Goal: Book appointment/travel/reservation

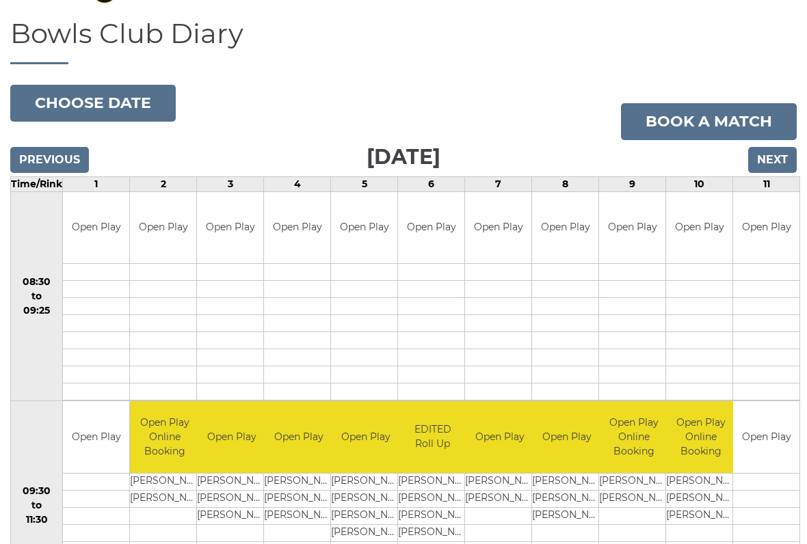
scroll to position [32, 0]
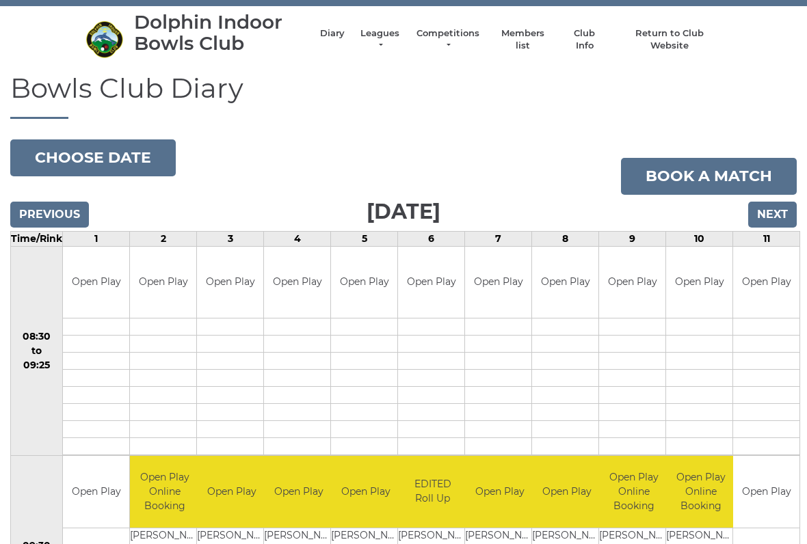
click at [772, 212] on input "Next" at bounding box center [772, 215] width 49 height 26
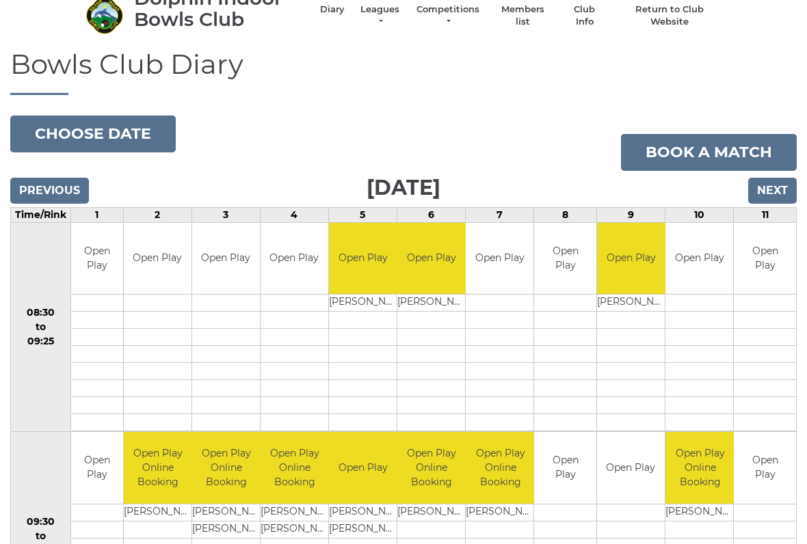
scroll to position [51, 0]
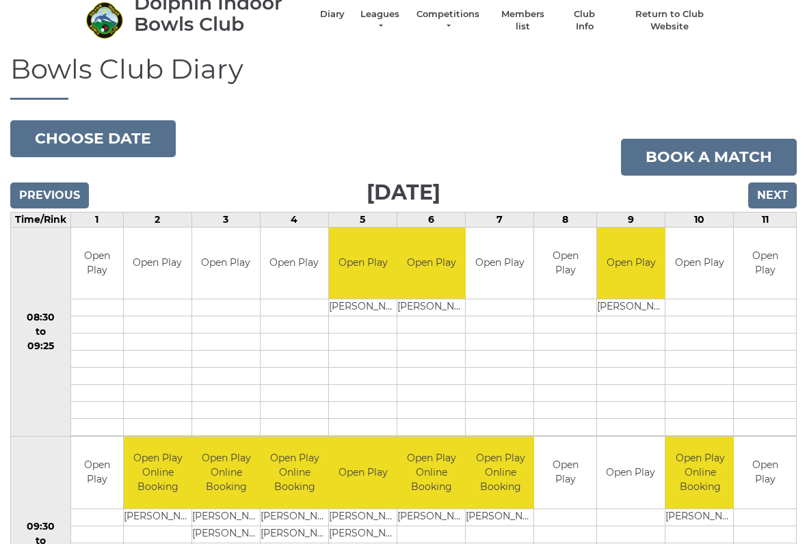
click at [771, 189] on input "Next" at bounding box center [772, 196] width 49 height 26
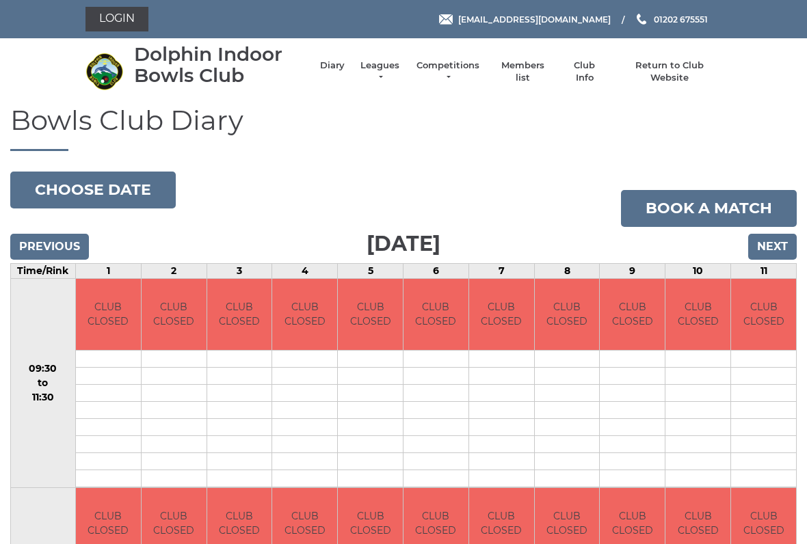
click at [760, 235] on input "Next" at bounding box center [772, 247] width 49 height 26
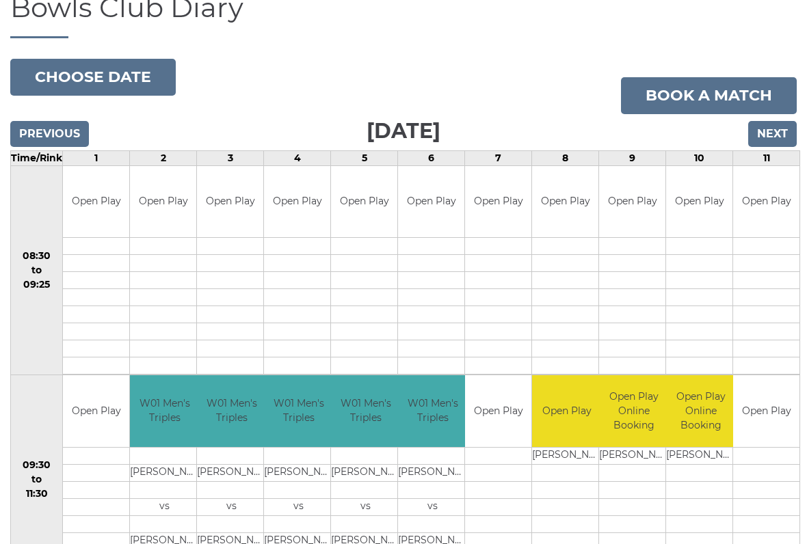
scroll to position [104, 0]
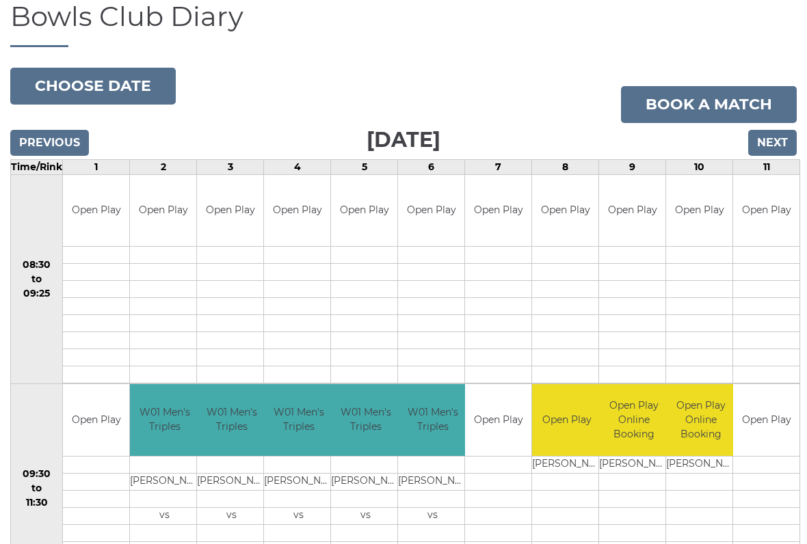
click at [779, 136] on input "Next" at bounding box center [772, 143] width 49 height 26
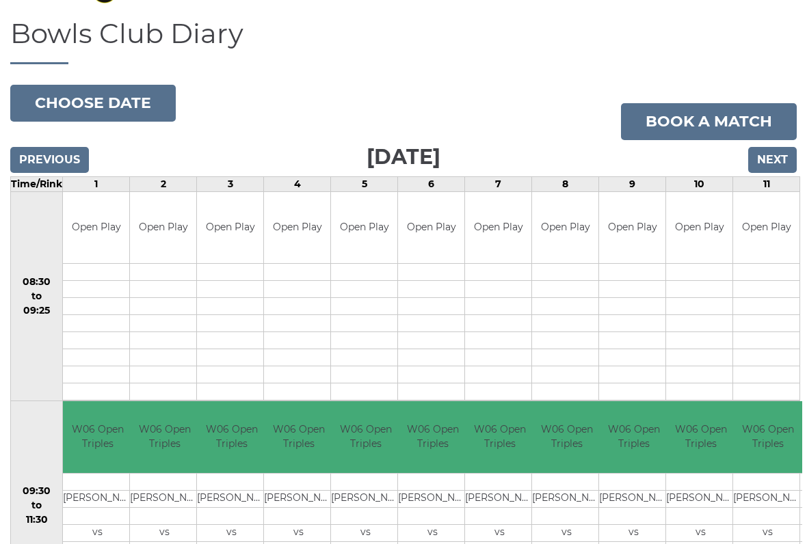
scroll to position [85, 0]
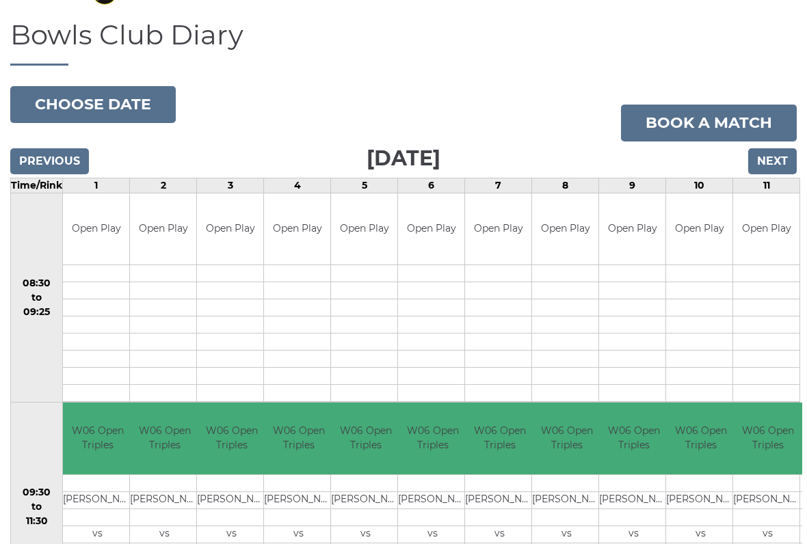
click at [771, 159] on input "Next" at bounding box center [772, 161] width 49 height 26
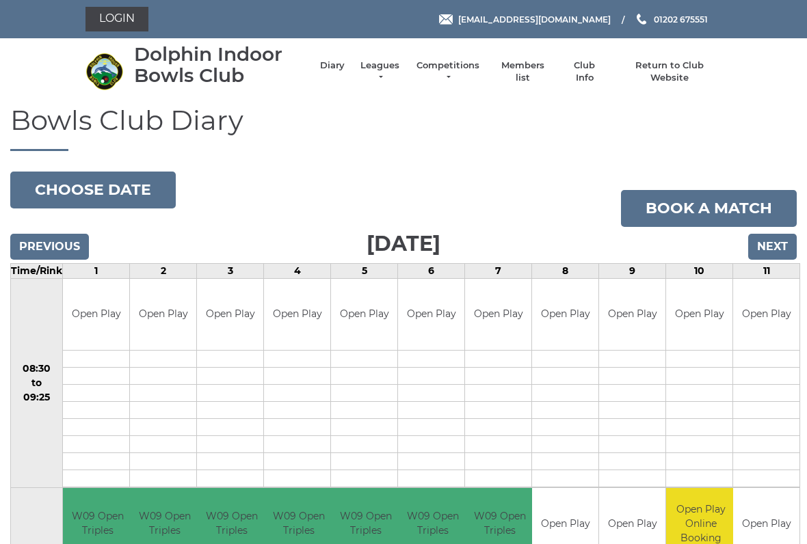
click at [777, 235] on input "Next" at bounding box center [772, 247] width 49 height 26
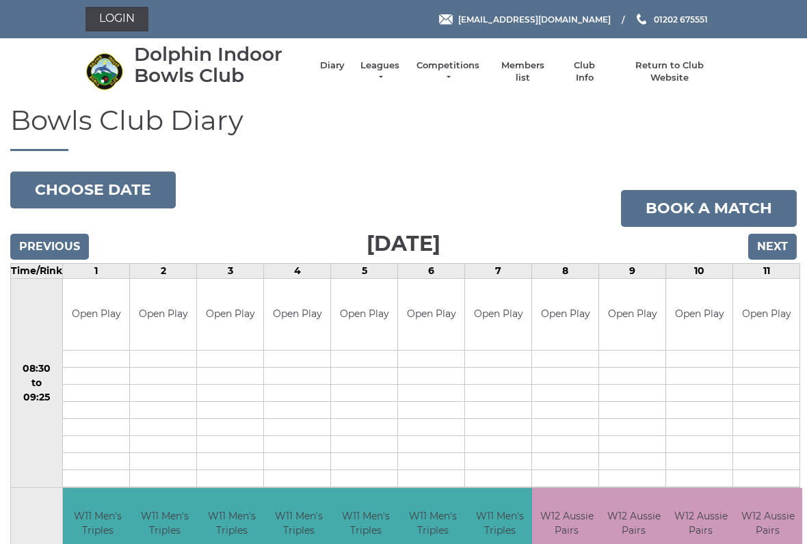
click at [767, 243] on input "Next" at bounding box center [772, 247] width 49 height 26
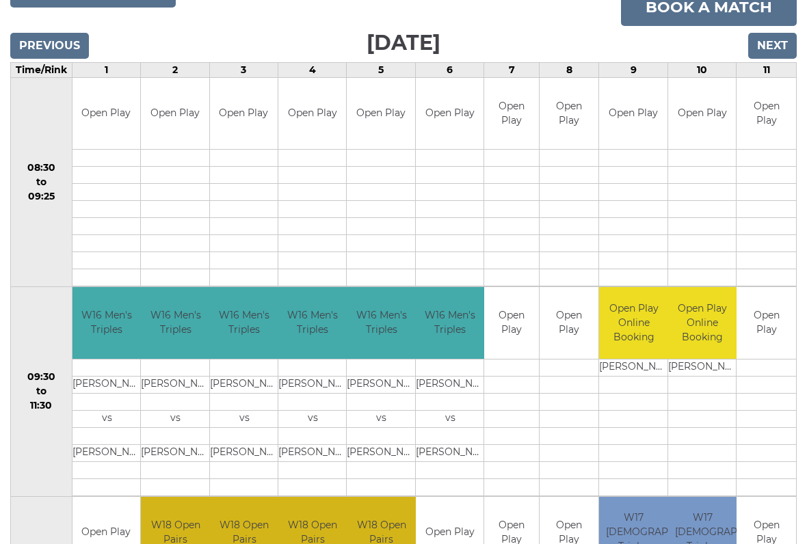
scroll to position [201, 0]
click at [771, 49] on input "Next" at bounding box center [772, 46] width 49 height 26
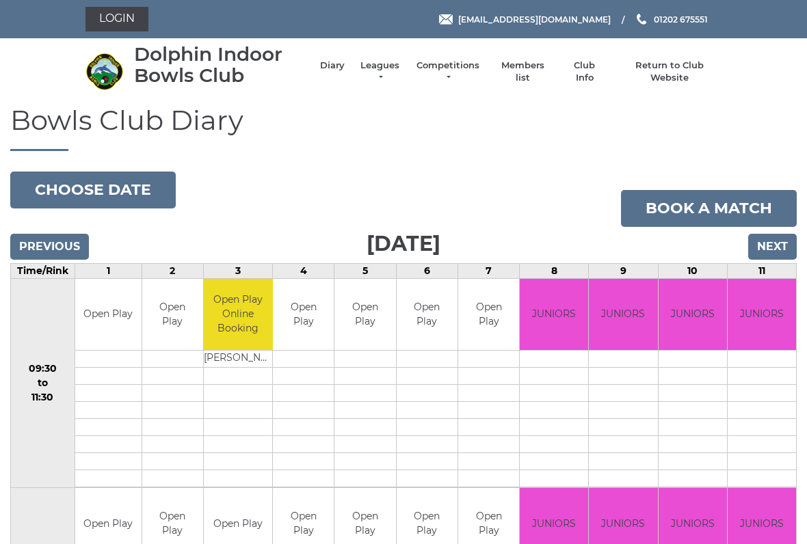
click at [778, 237] on input "Next" at bounding box center [772, 247] width 49 height 26
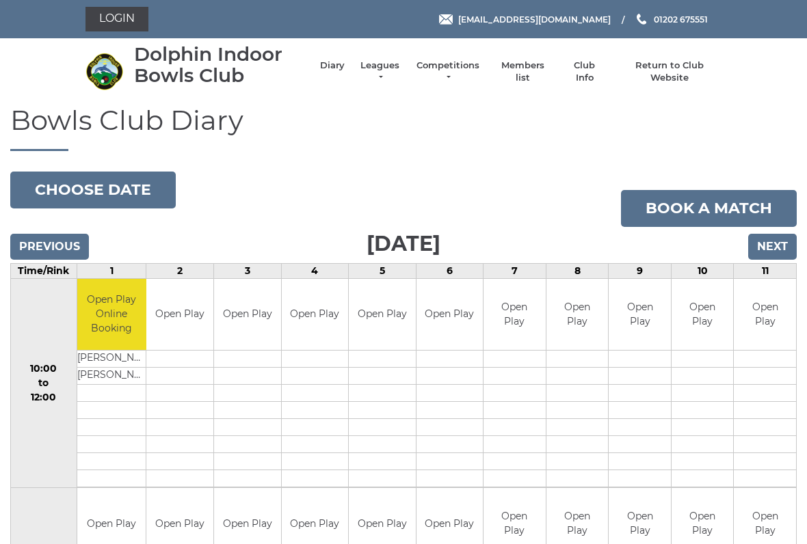
click at [777, 234] on input "Next" at bounding box center [772, 247] width 49 height 26
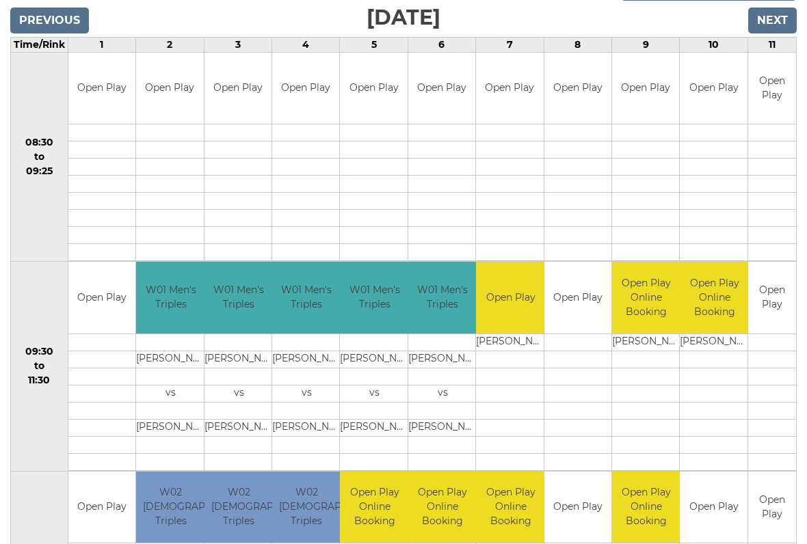
scroll to position [226, 0]
